Goal: Find specific page/section

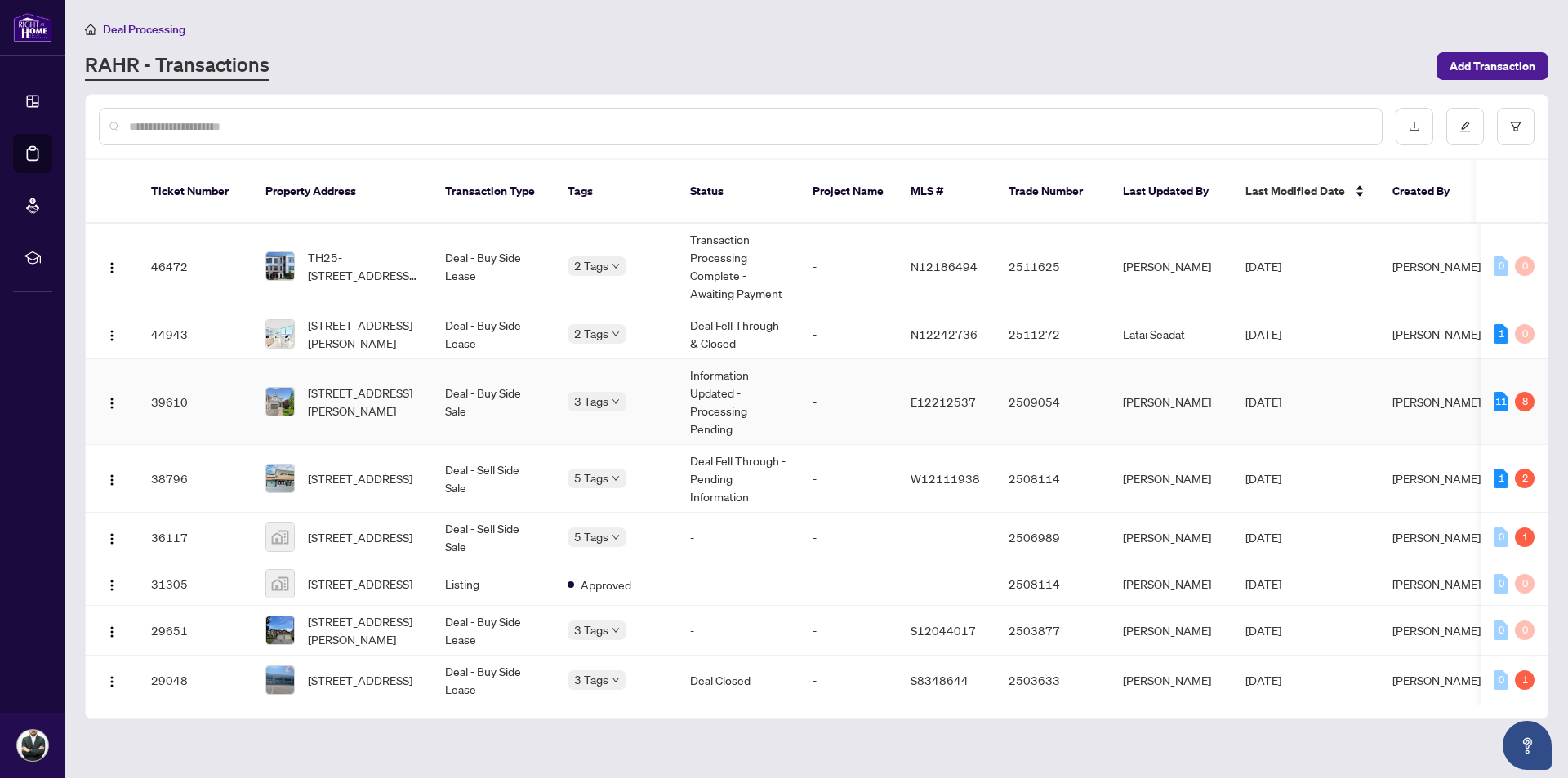
click at [853, 396] on td "-" at bounding box center [848, 402] width 98 height 86
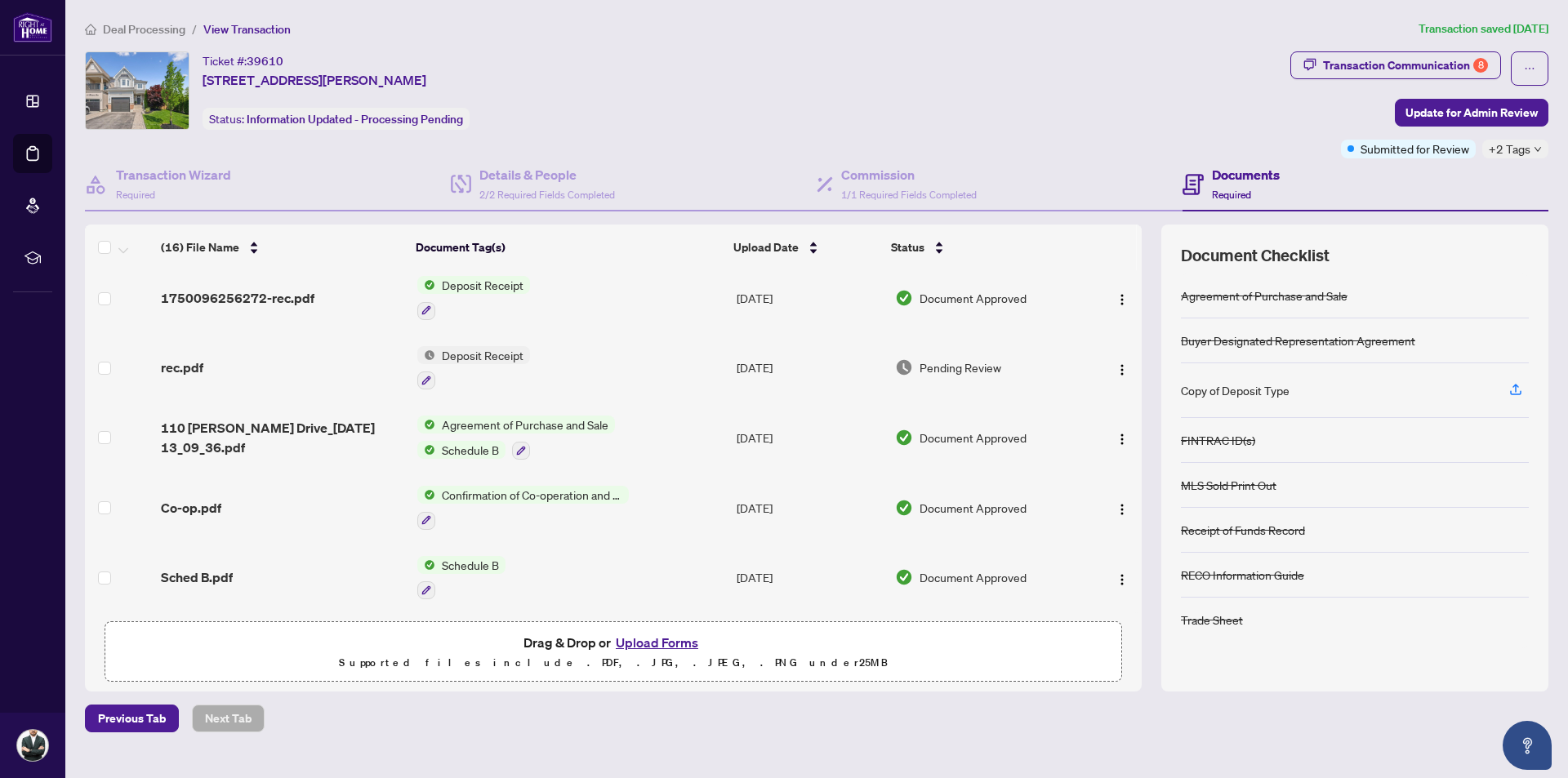
scroll to position [197, 0]
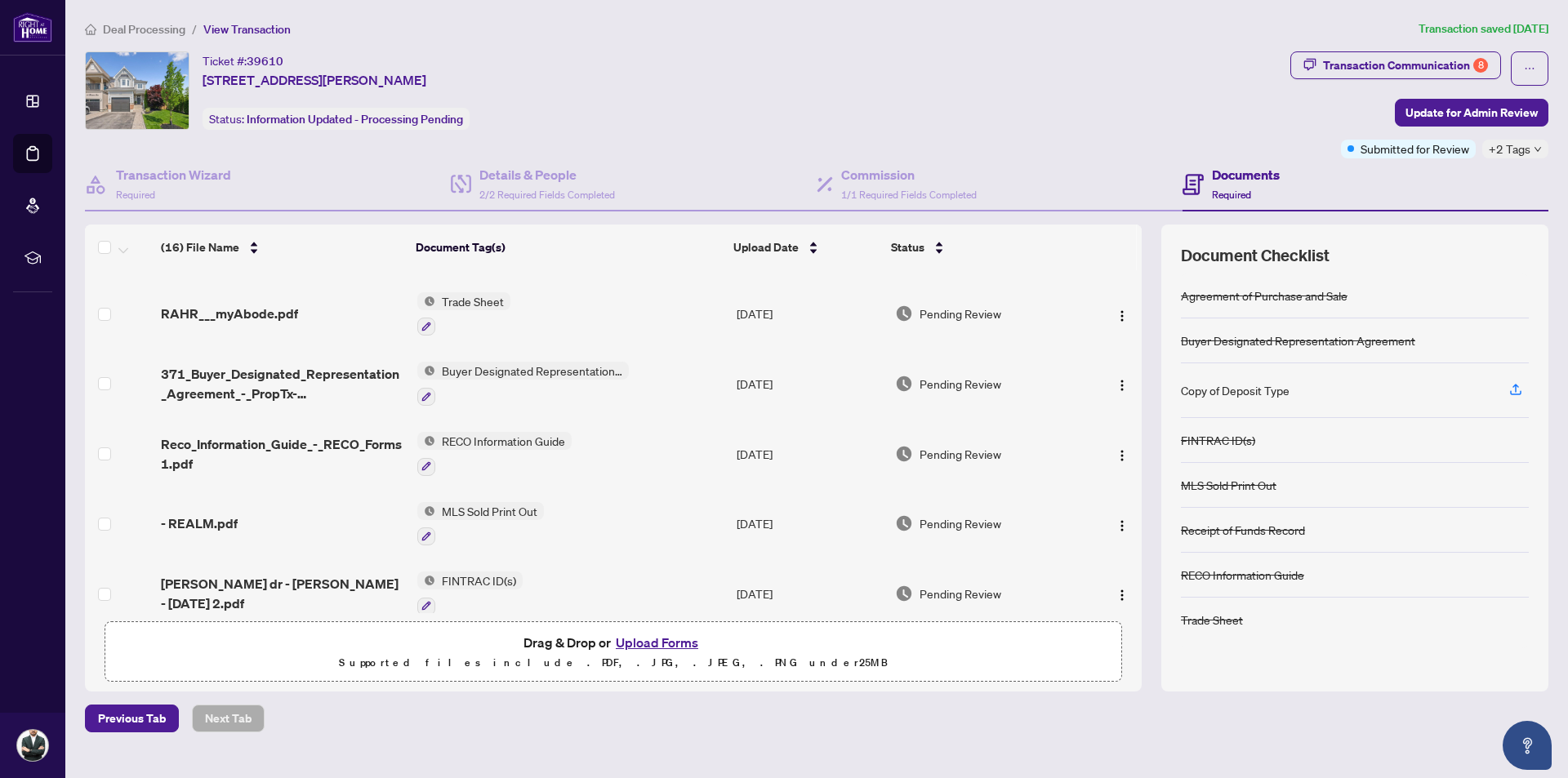
click at [120, 24] on span "Deal Processing" at bounding box center [144, 29] width 83 height 14
